Goal: Task Accomplishment & Management: Manage account settings

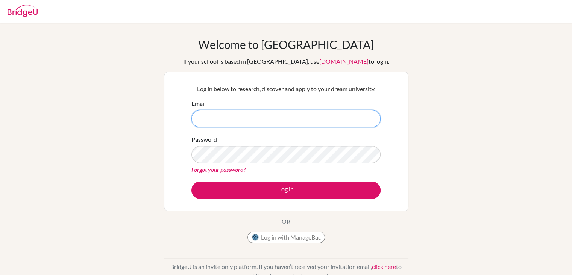
click at [250, 121] on input "Email" at bounding box center [285, 118] width 189 height 17
type input "d"
type input "[EMAIL_ADDRESS][DOMAIN_NAME]"
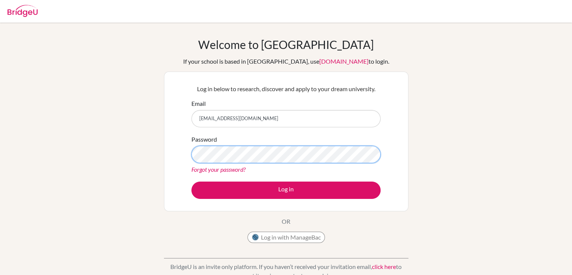
click at [191, 181] on button "Log in" at bounding box center [285, 189] width 189 height 17
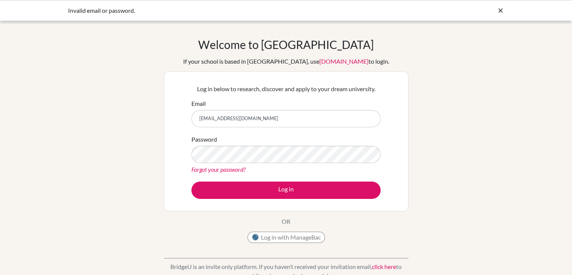
click at [494, 12] on div "Invalid email or password." at bounding box center [286, 10] width 436 height 9
click at [500, 9] on icon at bounding box center [501, 11] width 8 height 8
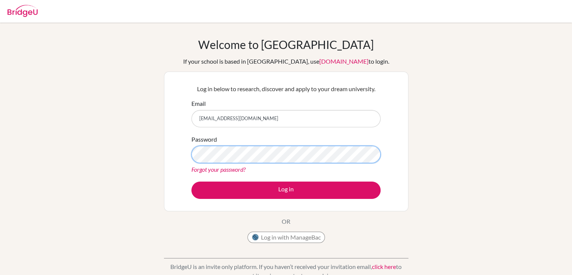
click at [191, 181] on button "Log in" at bounding box center [285, 189] width 189 height 17
